Goal: Navigation & Orientation: Find specific page/section

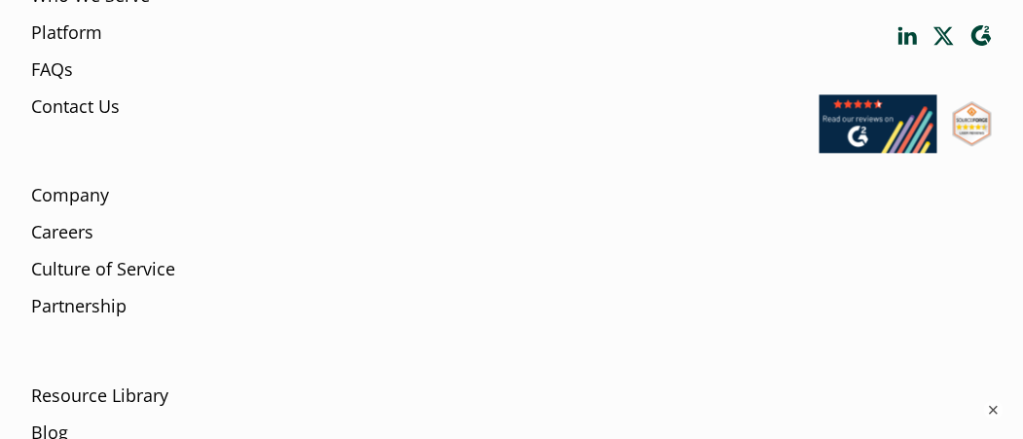
scroll to position [6539, 0]
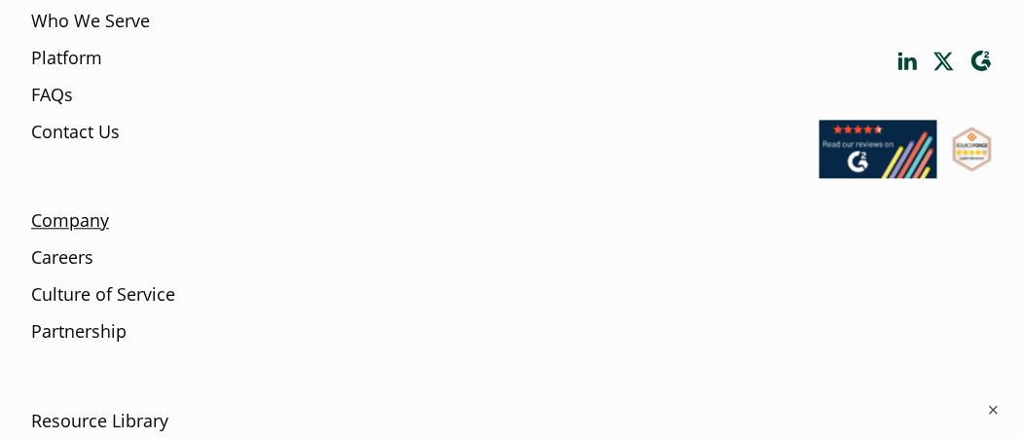
click at [86, 231] on link "Company" at bounding box center [70, 220] width 78 height 25
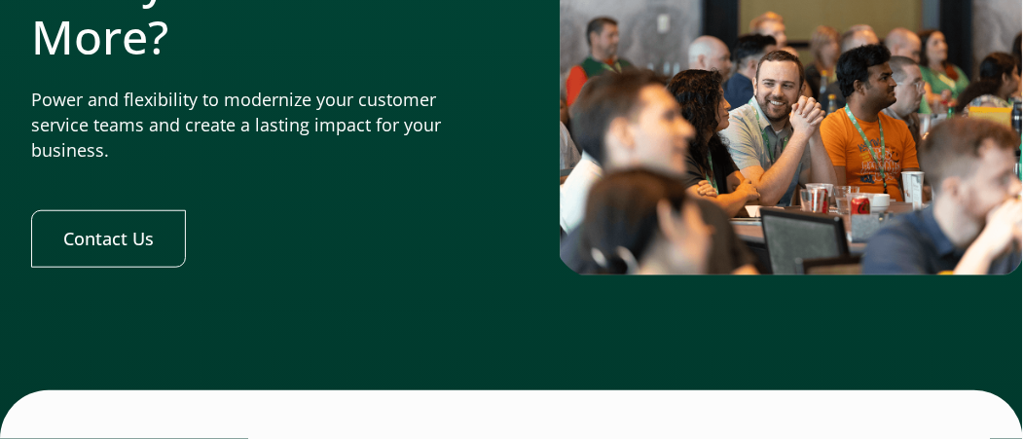
scroll to position [6523, 0]
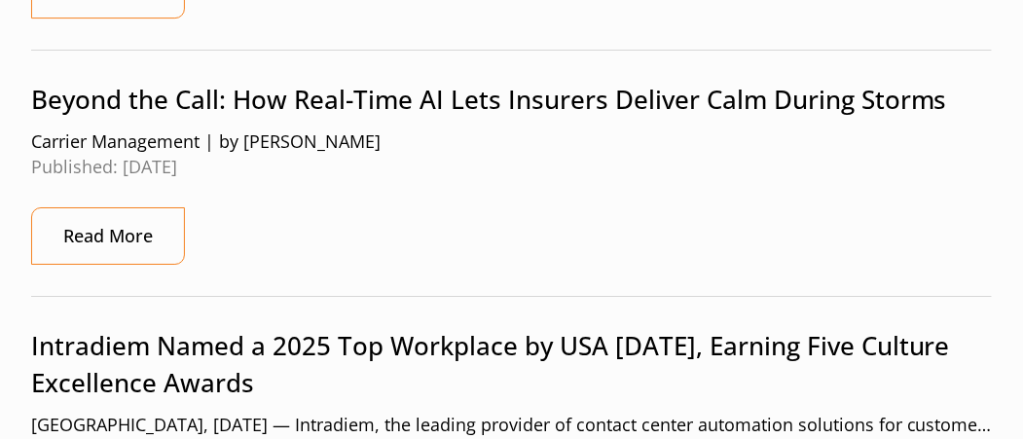
scroll to position [1655, 0]
